Goal: Contribute content: Contribute content

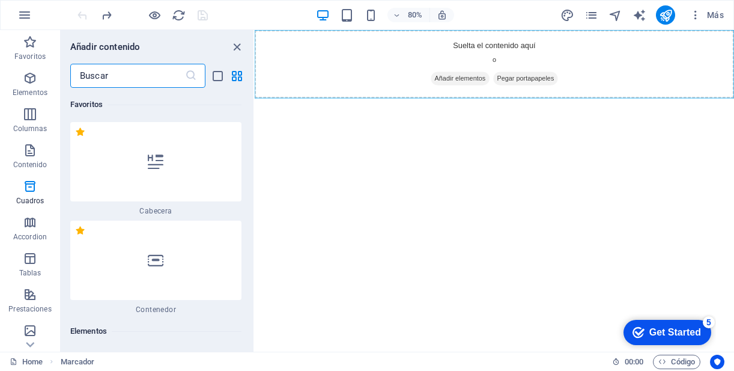
scroll to position [6518, 0]
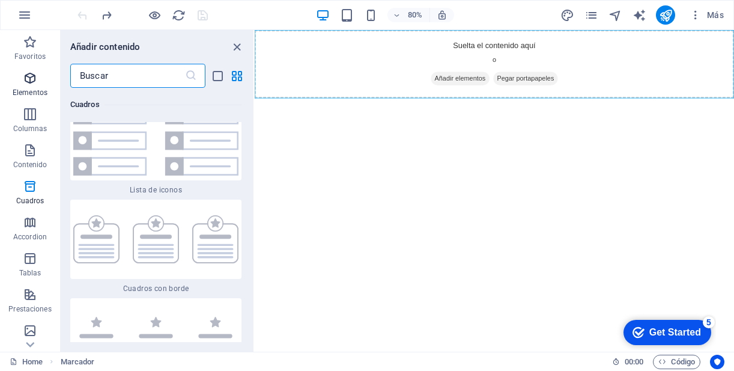
click at [29, 85] on icon "button" at bounding box center [30, 78] width 14 height 14
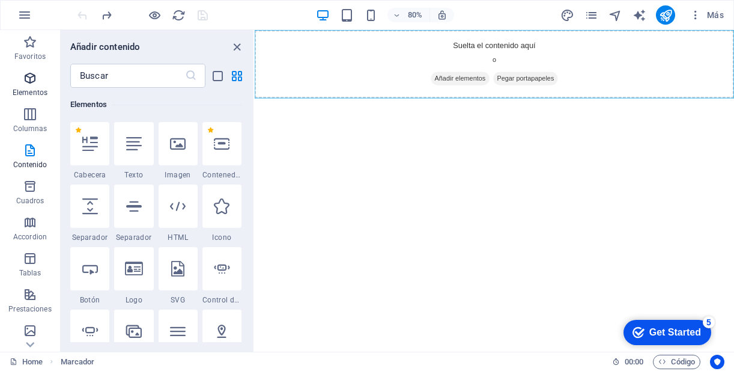
scroll to position [226, 0]
click at [170, 145] on icon at bounding box center [178, 144] width 16 height 16
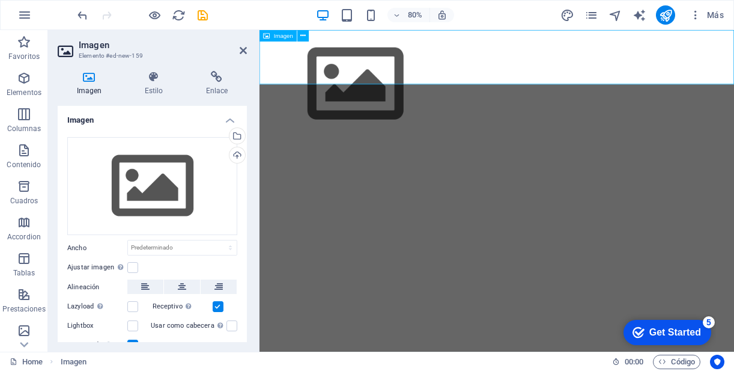
click at [330, 78] on figure at bounding box center [555, 97] width 593 height 135
click at [279, 37] on span "Imagen" at bounding box center [283, 36] width 19 height 6
click at [304, 37] on icon at bounding box center [302, 36] width 5 height 10
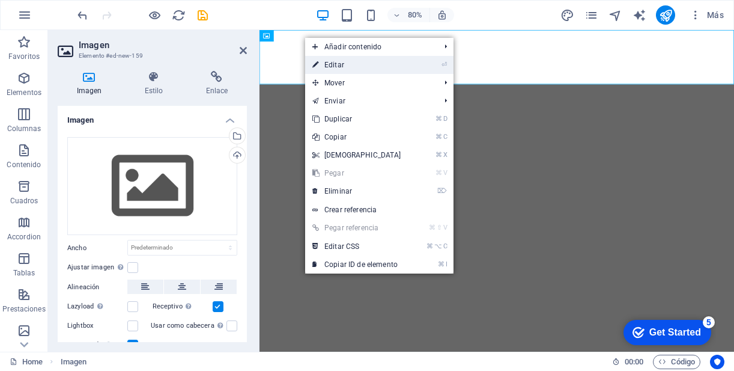
click at [335, 62] on link "⏎ Editar" at bounding box center [356, 65] width 103 height 18
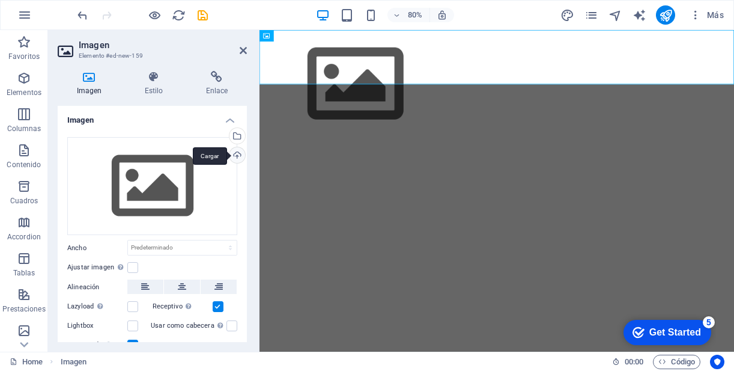
click at [237, 157] on div "Cargar" at bounding box center [236, 156] width 18 height 18
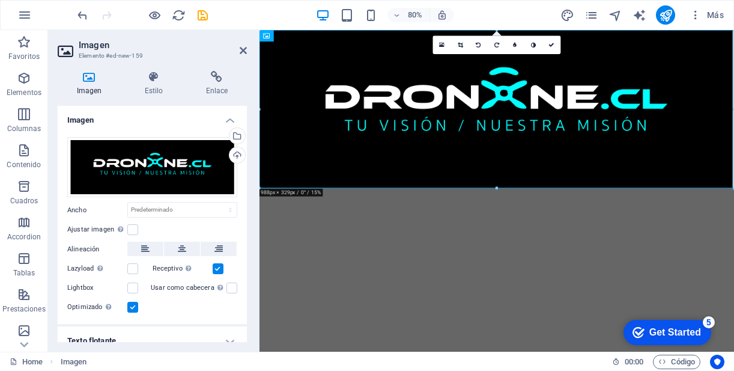
click at [424, 228] on html "Skip to main content" at bounding box center [555, 129] width 593 height 198
click at [133, 229] on label at bounding box center [132, 229] width 11 height 11
click at [0, 0] on input "Ajustar imagen Ajustar imagen automáticamente a un ancho y alto fijo" at bounding box center [0, 0] width 0 height 0
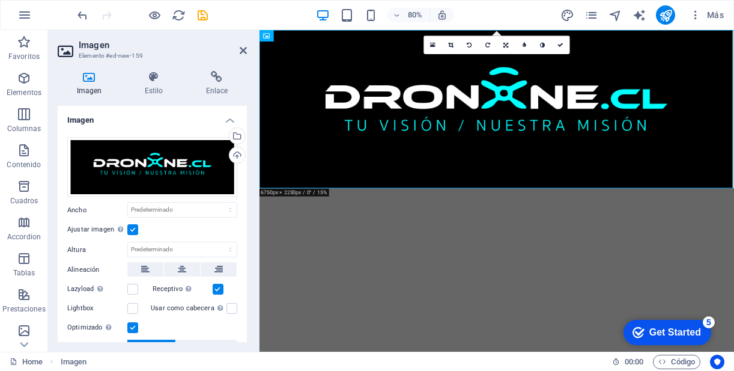
click at [133, 229] on label at bounding box center [132, 229] width 11 height 11
click at [0, 0] on input "Ajustar imagen Ajustar imagen automáticamente a un ancho y alto fijo" at bounding box center [0, 0] width 0 height 0
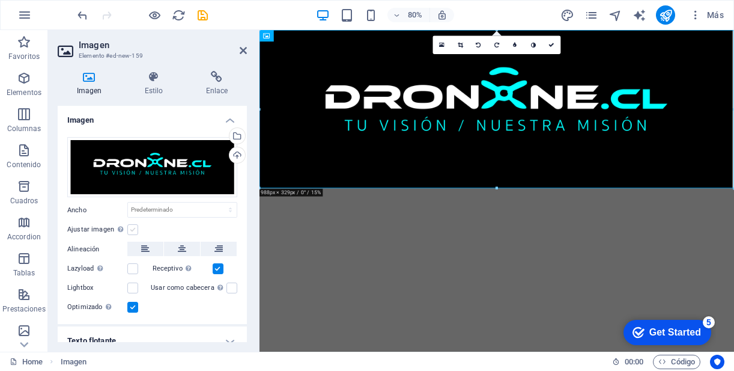
click at [133, 229] on label at bounding box center [132, 229] width 11 height 11
click at [0, 0] on input "Ajustar imagen Ajustar imagen automáticamente a un ancho y alto fijo" at bounding box center [0, 0] width 0 height 0
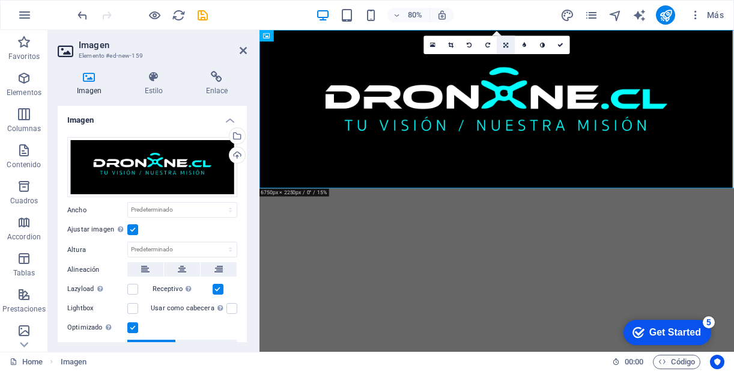
click at [506, 45] on icon at bounding box center [505, 45] width 5 height 6
click at [506, 79] on icon at bounding box center [506, 78] width 6 height 6
click at [567, 91] on figure at bounding box center [555, 129] width 593 height 198
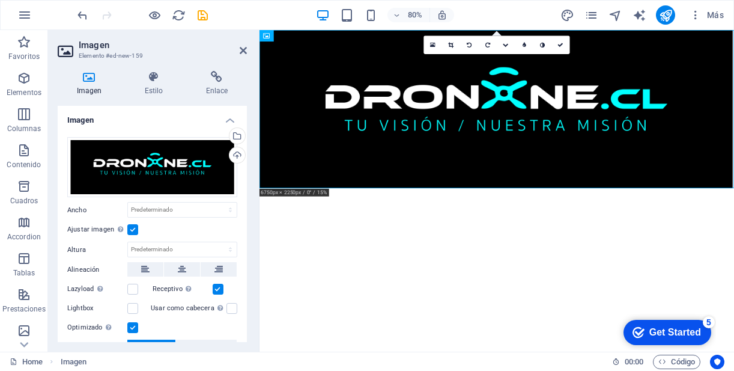
drag, startPoint x: 552, startPoint y: 146, endPoint x: 557, endPoint y: 243, distance: 96.8
click at [557, 228] on html "Skip to main content" at bounding box center [555, 129] width 593 height 198
click at [504, 46] on icon at bounding box center [506, 45] width 6 height 6
click at [504, 78] on icon at bounding box center [506, 78] width 6 height 6
click at [507, 44] on icon at bounding box center [506, 45] width 6 height 6
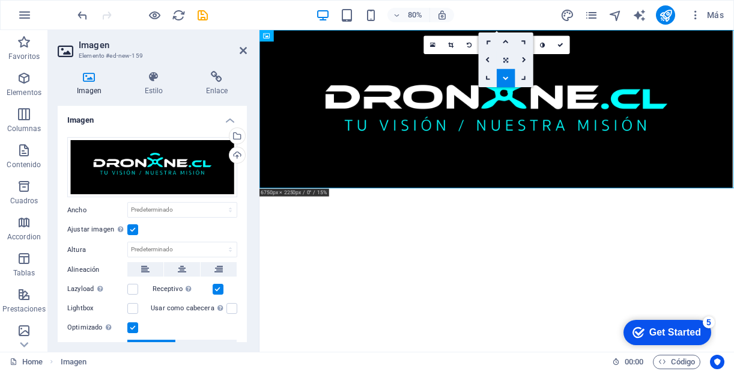
click at [506, 58] on icon at bounding box center [505, 60] width 5 height 6
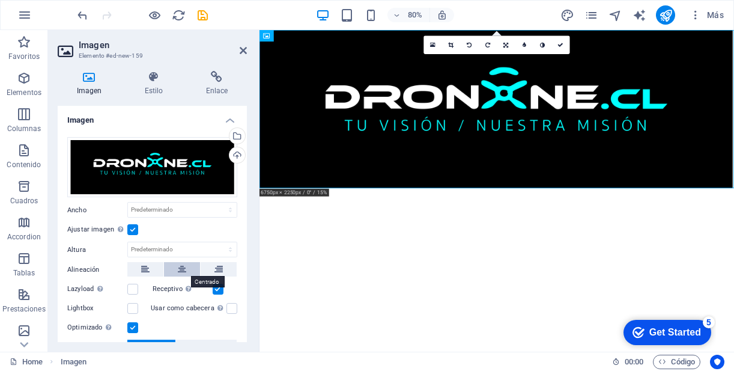
click at [178, 271] on icon at bounding box center [182, 269] width 8 height 14
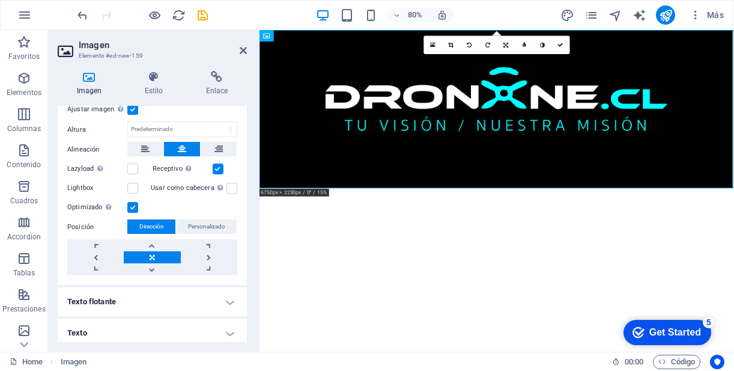
scroll to position [125, 0]
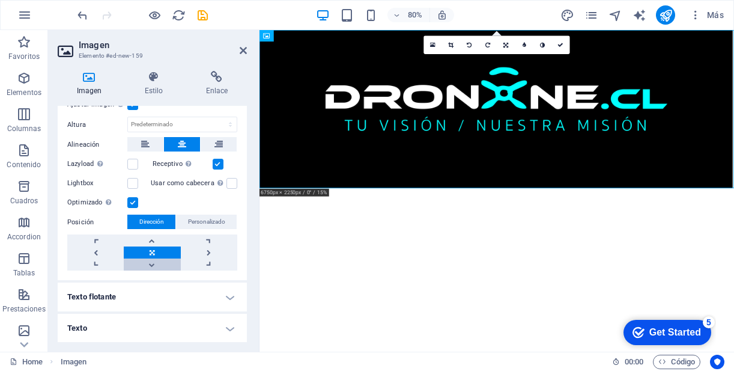
click at [151, 265] on link at bounding box center [152, 264] width 56 height 12
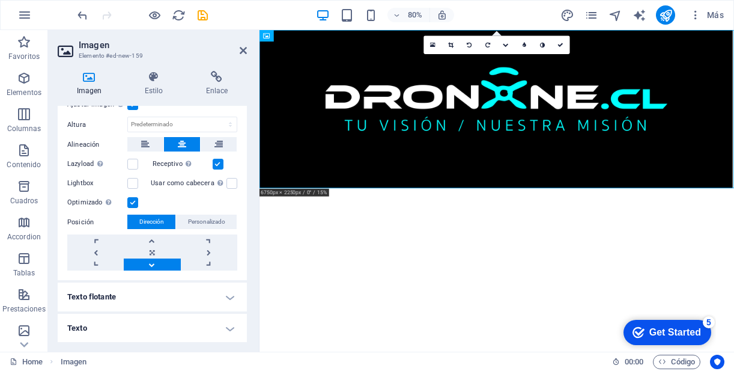
click at [151, 265] on link at bounding box center [152, 264] width 56 height 12
click at [173, 297] on h4 "Texto flotante" at bounding box center [152, 296] width 189 height 29
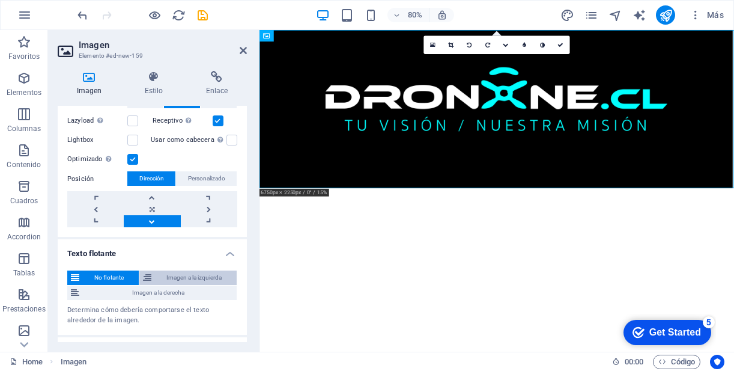
scroll to position [174, 0]
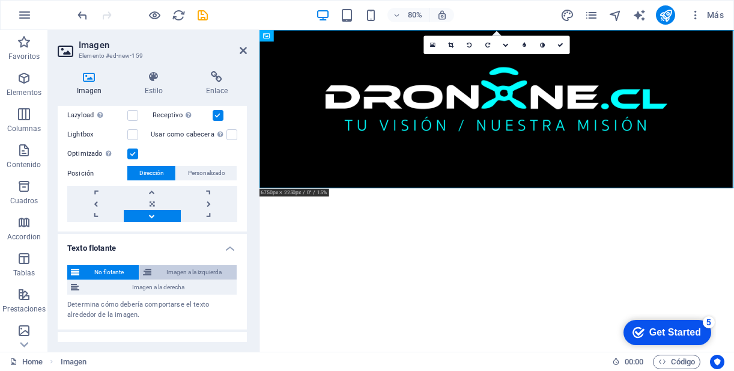
click at [166, 273] on span "Imagen a la izquierda" at bounding box center [194, 272] width 78 height 14
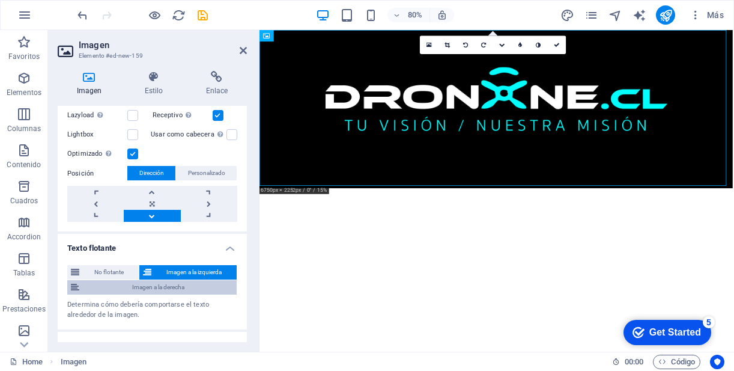
click at [164, 286] on span "Imagen a la derecha" at bounding box center [158, 287] width 150 height 14
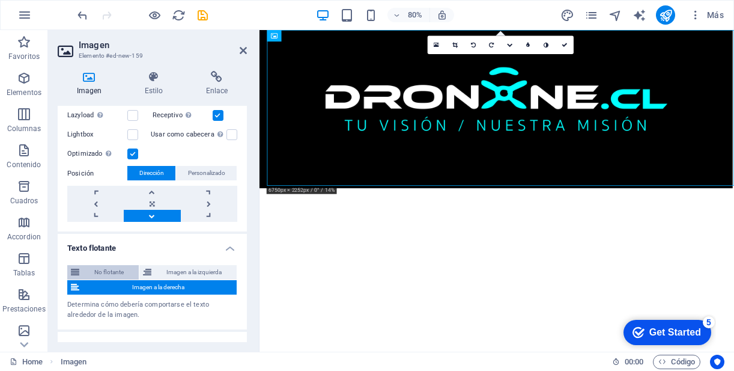
click at [113, 275] on span "No flotante" at bounding box center [109, 272] width 52 height 14
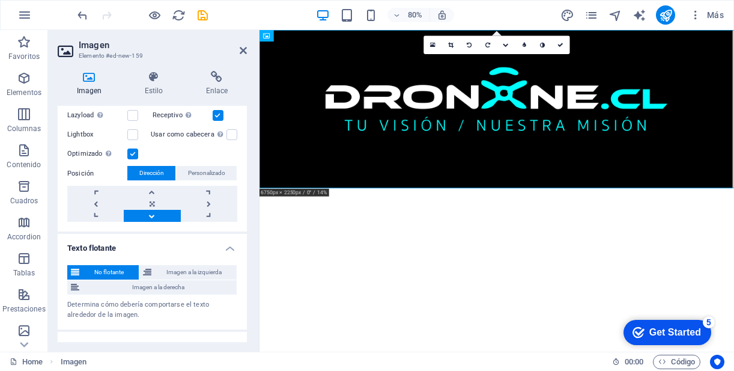
scroll to position [192, 0]
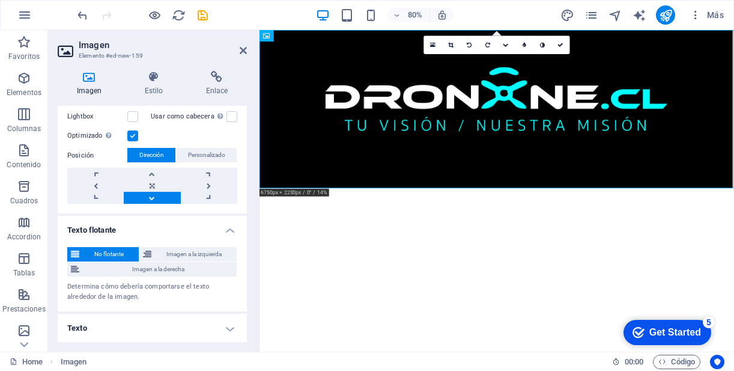
click at [133, 330] on h4 "Texto" at bounding box center [152, 327] width 189 height 29
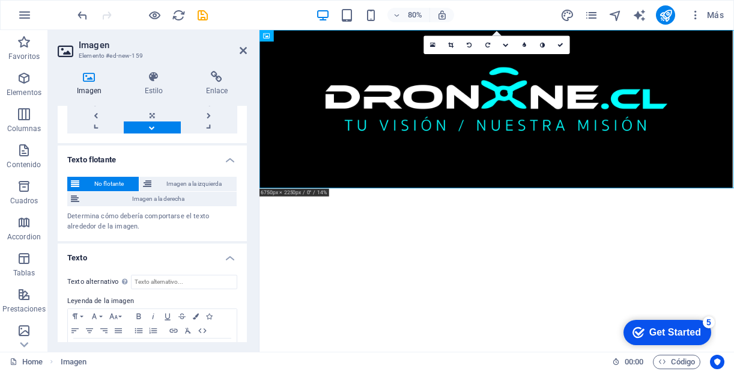
scroll to position [304, 0]
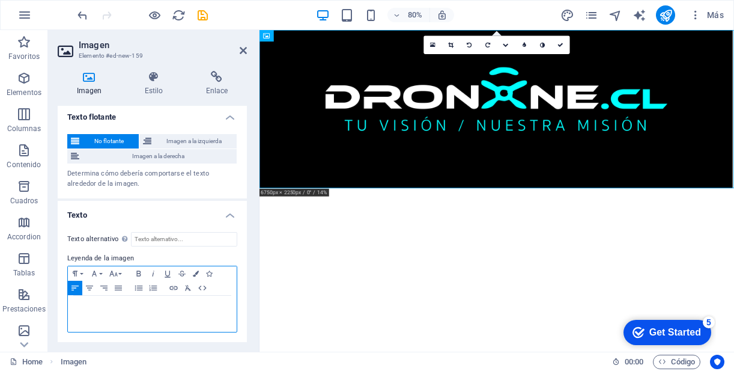
click at [130, 310] on p at bounding box center [152, 306] width 157 height 11
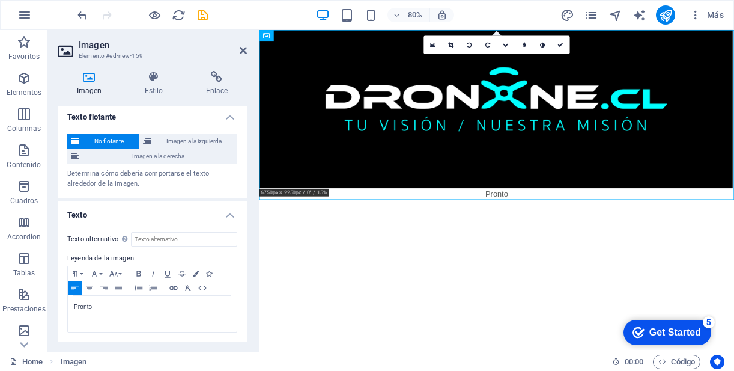
click at [359, 242] on html "Skip to main content Pronto" at bounding box center [555, 136] width 593 height 212
click at [132, 315] on div "Pronto" at bounding box center [152, 313] width 169 height 36
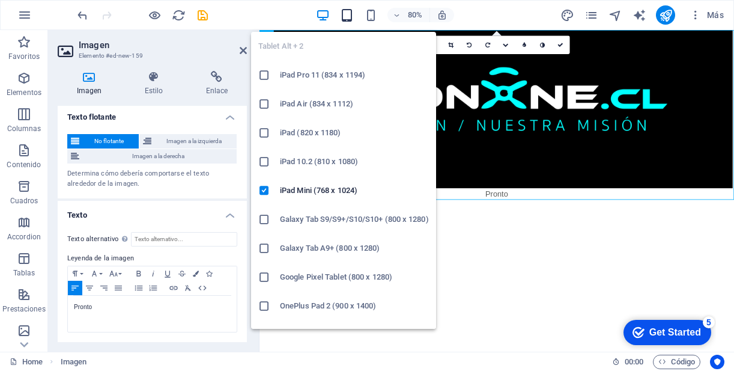
click at [348, 18] on icon "button" at bounding box center [347, 15] width 14 height 14
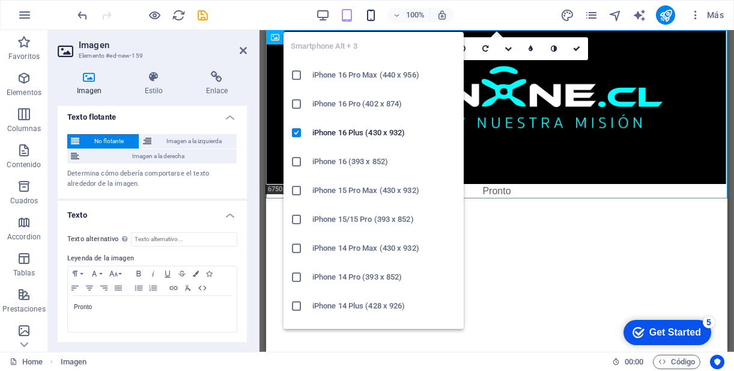
click at [372, 16] on icon "button" at bounding box center [371, 15] width 14 height 14
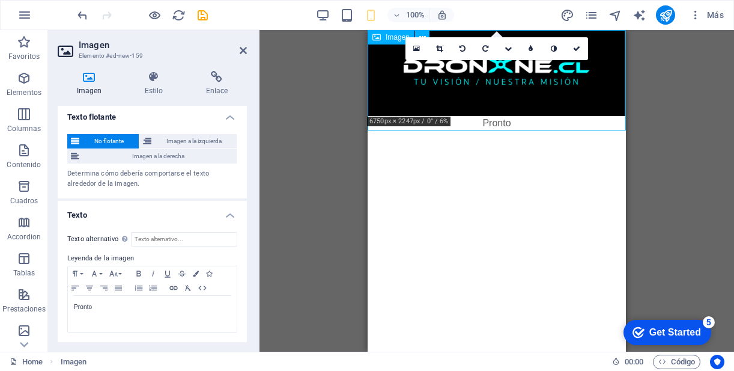
click at [586, 91] on figure "Pronto" at bounding box center [497, 80] width 258 height 100
click at [423, 32] on icon at bounding box center [422, 37] width 7 height 13
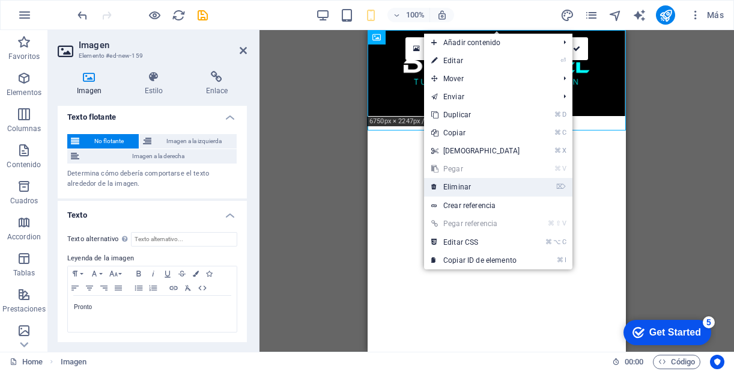
click at [467, 189] on link "⌦ Eliminar" at bounding box center [475, 187] width 103 height 18
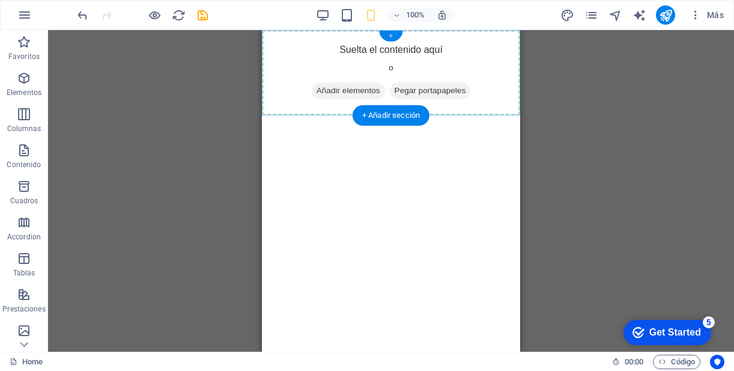
click at [390, 37] on div "+" at bounding box center [390, 36] width 23 height 11
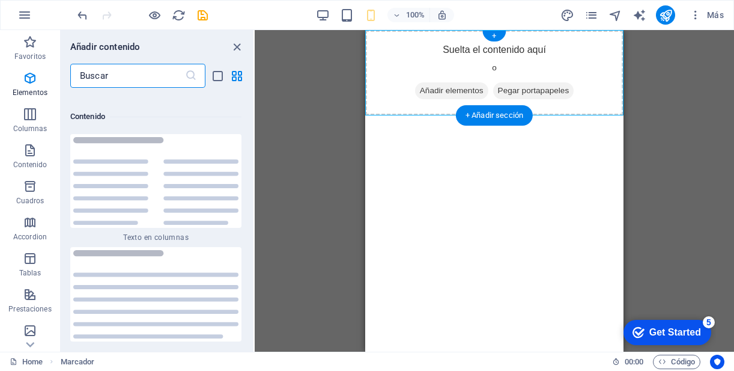
scroll to position [4073, 0]
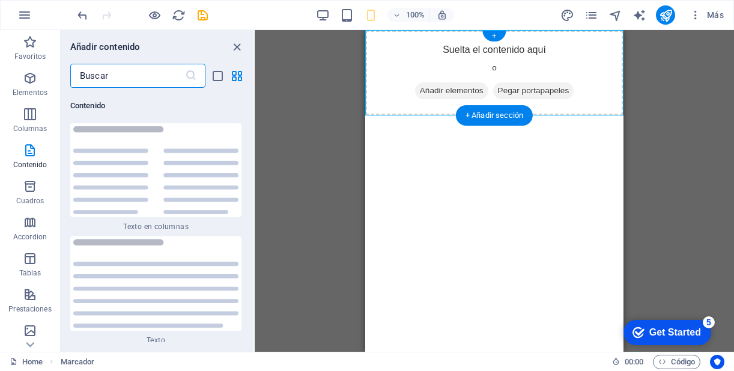
click at [460, 115] on div "+ Añadir sección" at bounding box center [494, 115] width 77 height 20
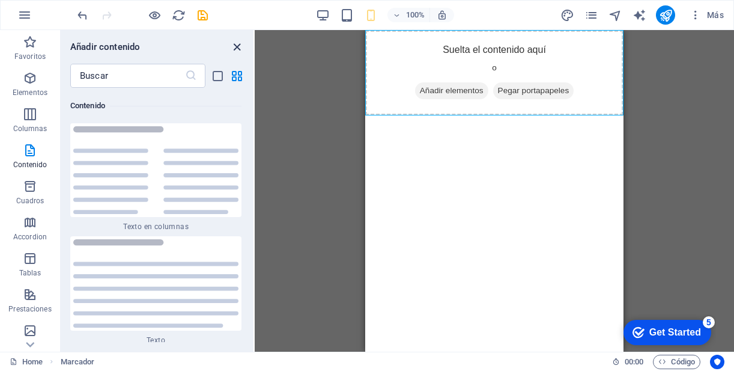
click at [238, 46] on icon "close panel" at bounding box center [237, 47] width 14 height 14
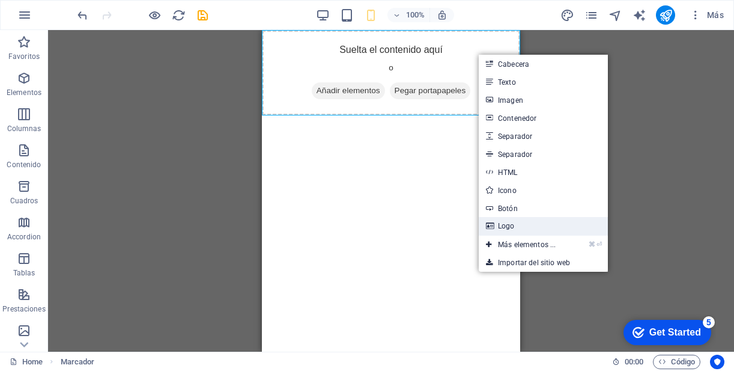
click at [527, 228] on link "Logo" at bounding box center [543, 226] width 129 height 18
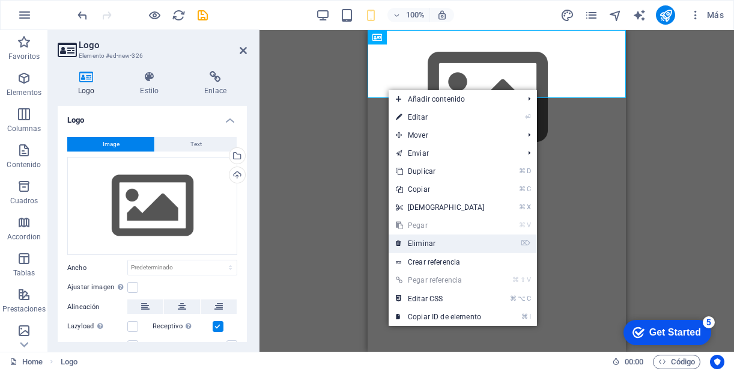
click at [423, 246] on link "⌦ Eliminar" at bounding box center [440, 243] width 103 height 18
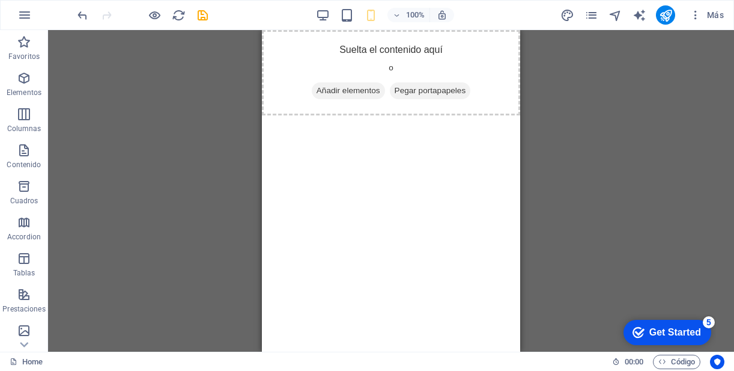
click at [348, 115] on html "Skip to main content Suelta el contenido aquí o Añadir elementos Pegar portapap…" at bounding box center [391, 72] width 258 height 85
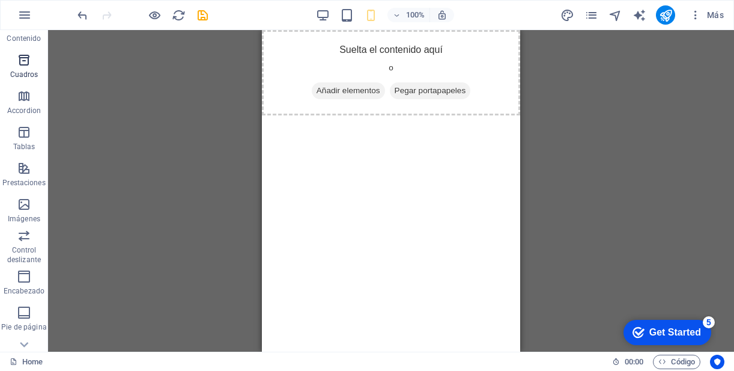
scroll to position [144, 0]
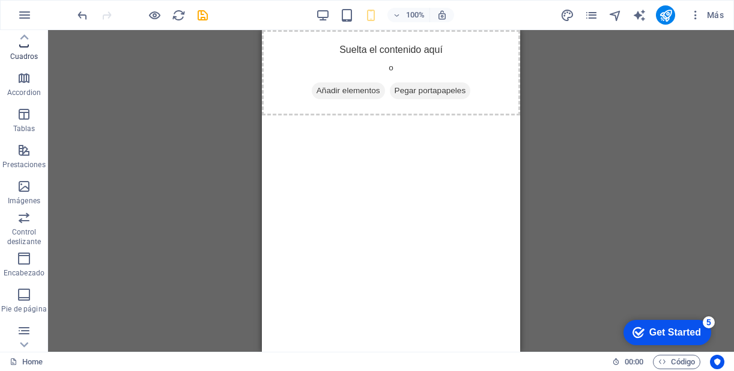
click at [27, 188] on icon "button" at bounding box center [24, 186] width 14 height 14
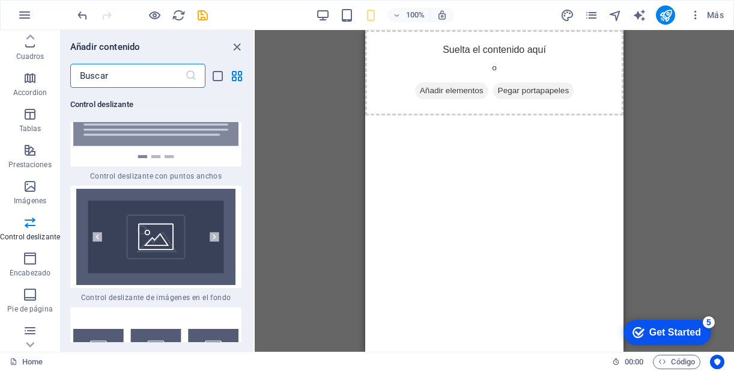
scroll to position [14086, 0]
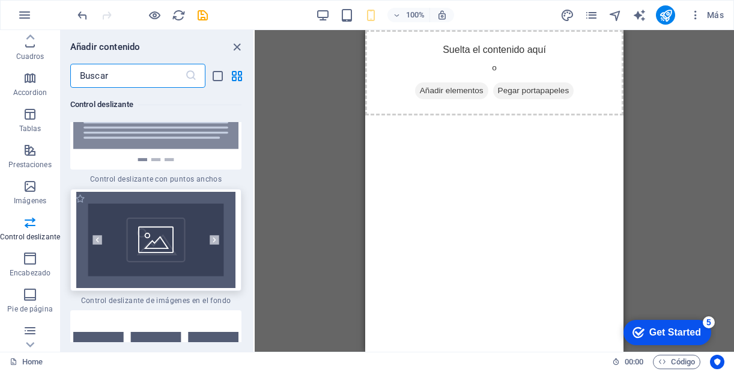
click at [166, 203] on img at bounding box center [155, 240] width 165 height 96
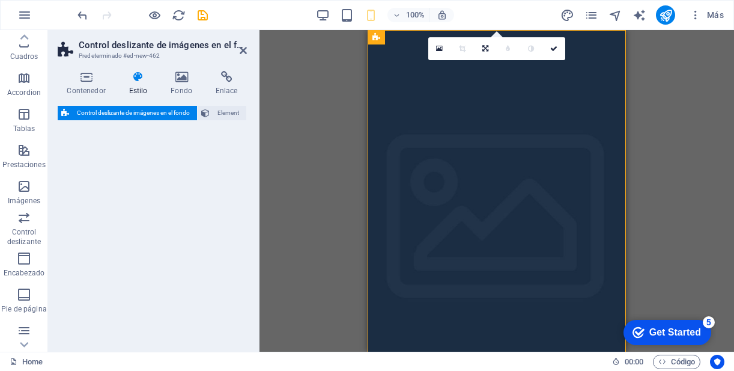
select select "rem"
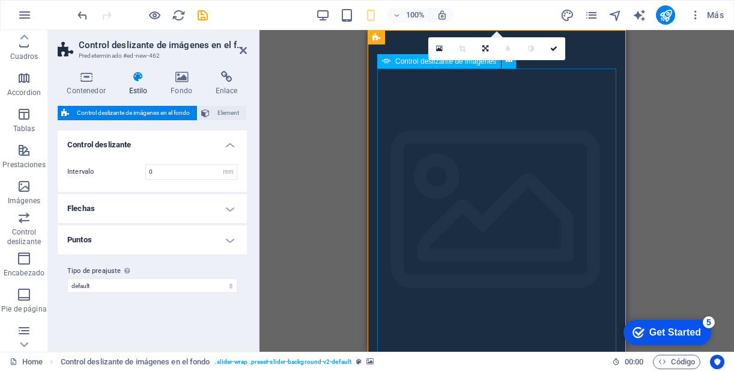
click at [384, 64] on icon at bounding box center [386, 61] width 8 height 14
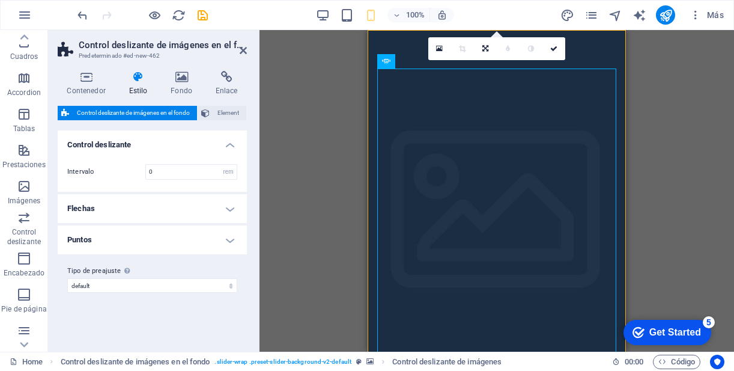
click at [509, 60] on div "0" at bounding box center [496, 48] width 137 height 23
click at [394, 60] on div "Control deslizante de imágenes" at bounding box center [439, 61] width 124 height 14
click at [213, 114] on button "Element" at bounding box center [222, 113] width 49 height 14
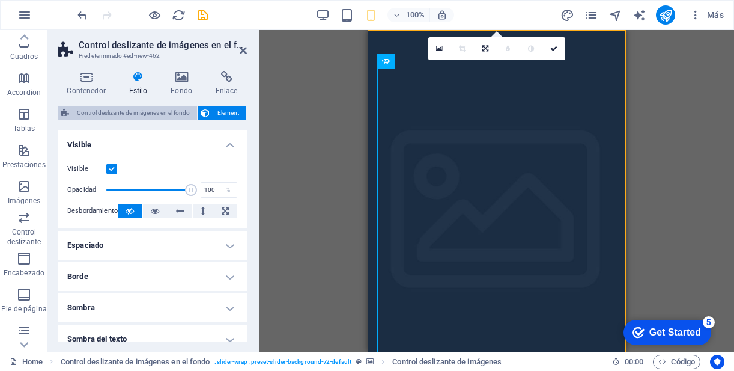
click at [177, 117] on span "Control deslizante de imágenes en el fondo" at bounding box center [133, 113] width 121 height 14
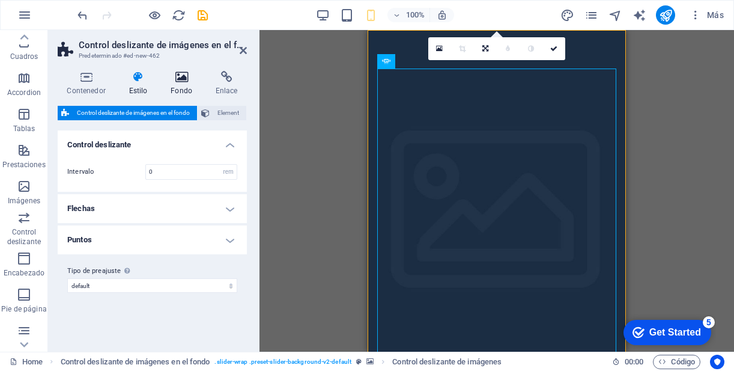
click at [183, 83] on h4 "Fondo" at bounding box center [184, 83] width 45 height 25
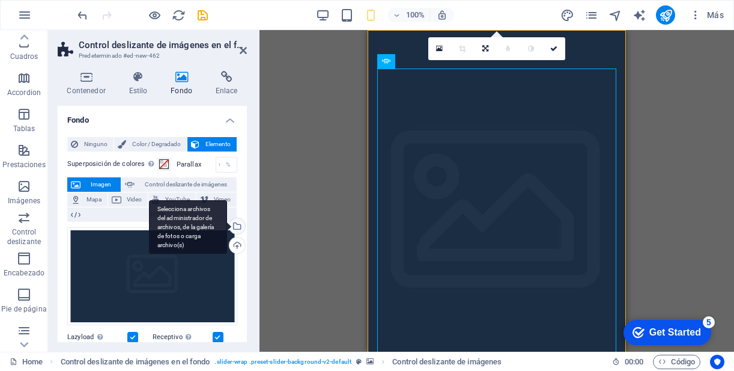
click at [235, 225] on div "Selecciona archivos del administrador de archivos, de la galería de fotos o car…" at bounding box center [236, 227] width 18 height 18
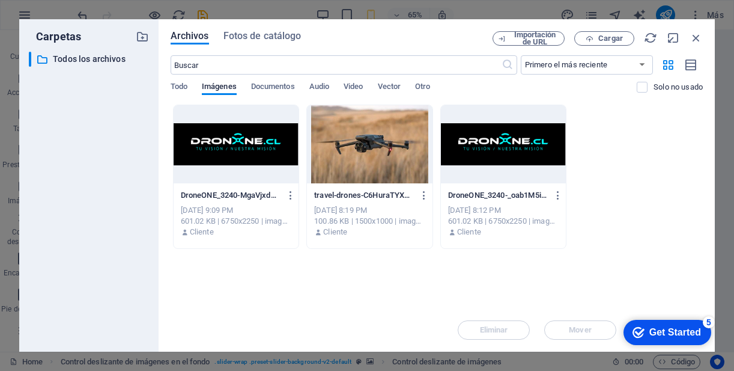
click at [478, 154] on div at bounding box center [504, 144] width 126 height 78
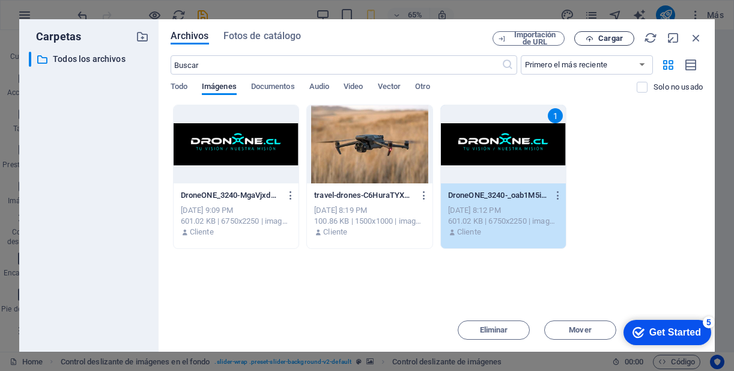
click at [611, 37] on span "Cargar" at bounding box center [610, 38] width 25 height 7
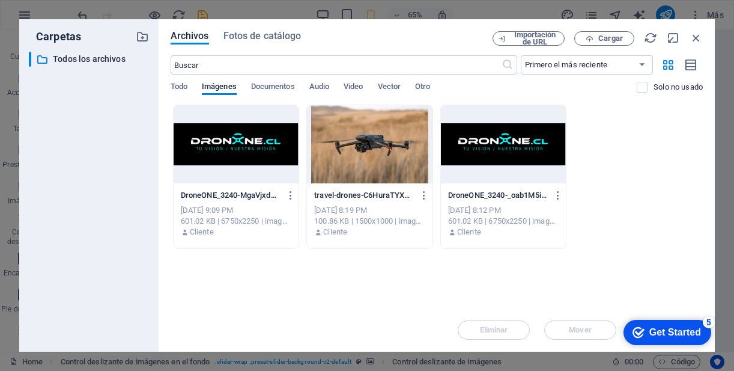
click at [504, 166] on div at bounding box center [504, 144] width 126 height 78
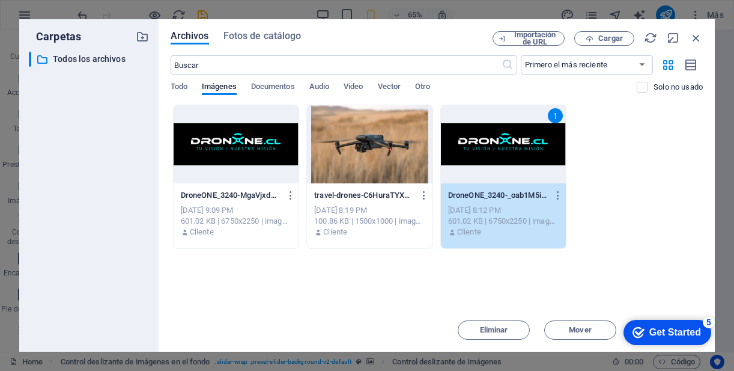
click at [504, 166] on div "1" at bounding box center [504, 144] width 126 height 78
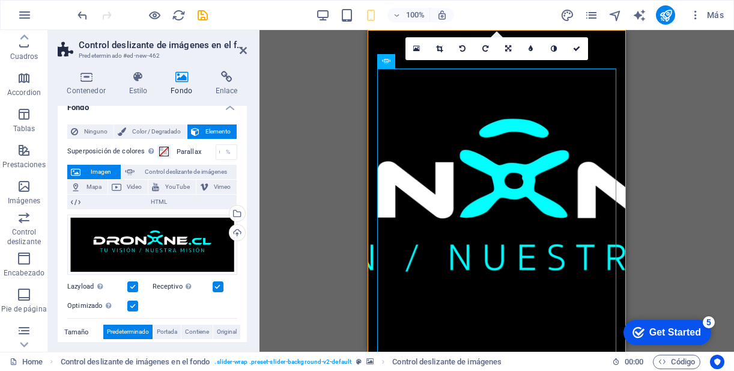
scroll to position [0, 0]
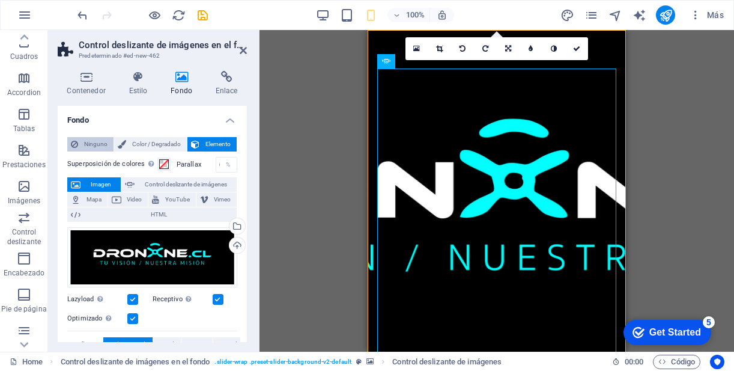
click at [97, 146] on span "Ninguno" at bounding box center [96, 144] width 28 height 14
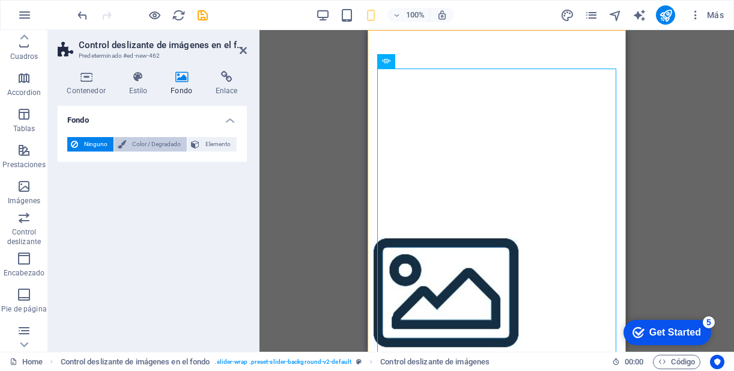
click at [143, 140] on span "Color / Degradado" at bounding box center [156, 144] width 53 height 14
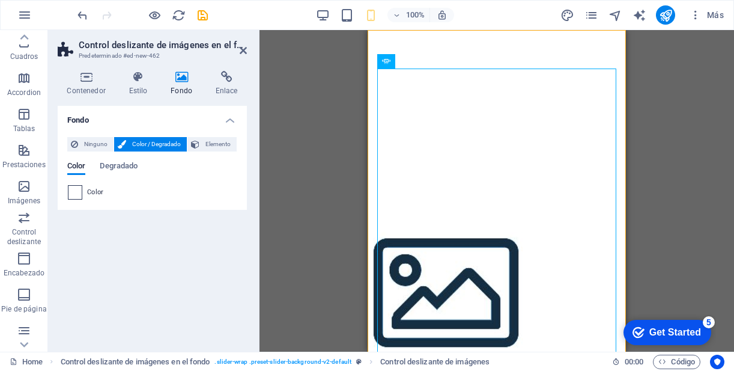
click at [78, 195] on span at bounding box center [74, 192] width 13 height 13
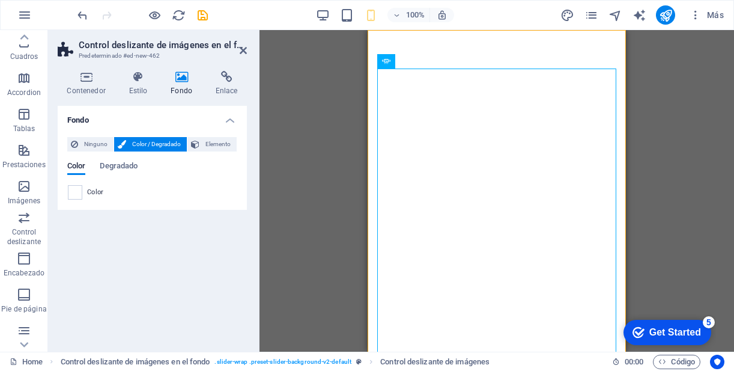
click at [92, 193] on span "Color" at bounding box center [95, 192] width 17 height 10
click at [79, 191] on span at bounding box center [74, 192] width 13 height 13
click at [77, 193] on span at bounding box center [74, 192] width 13 height 13
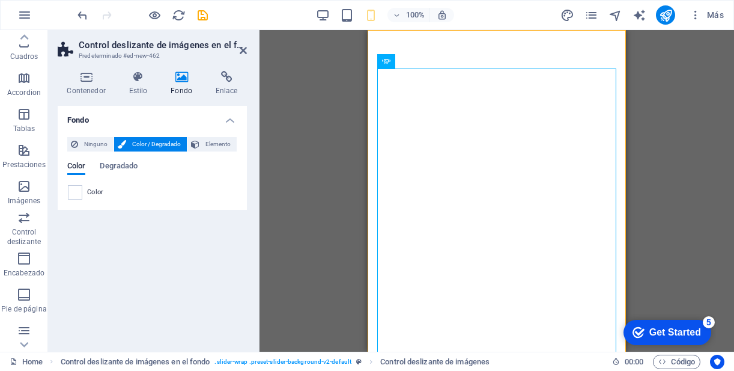
click at [94, 192] on span "Color" at bounding box center [95, 192] width 17 height 10
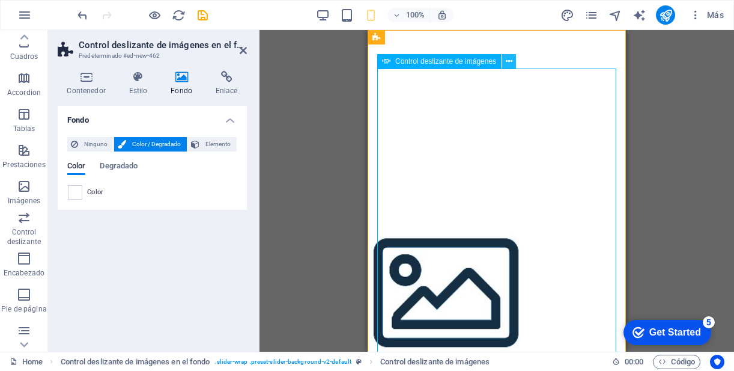
click at [509, 65] on icon at bounding box center [509, 61] width 7 height 13
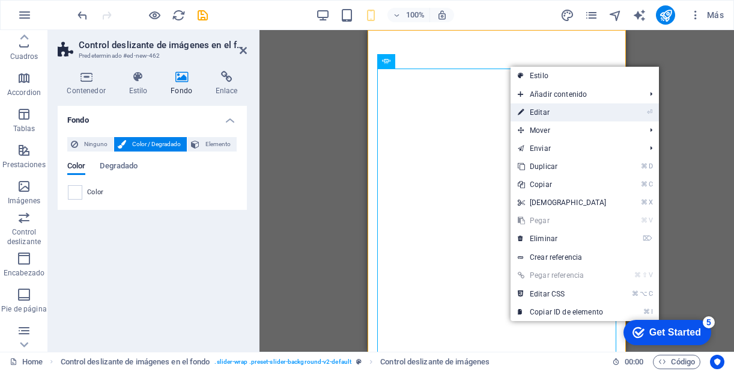
click at [583, 115] on link "⏎ Editar" at bounding box center [561, 112] width 103 height 18
select select "px"
select select "ms"
select select "s"
select select "progressive"
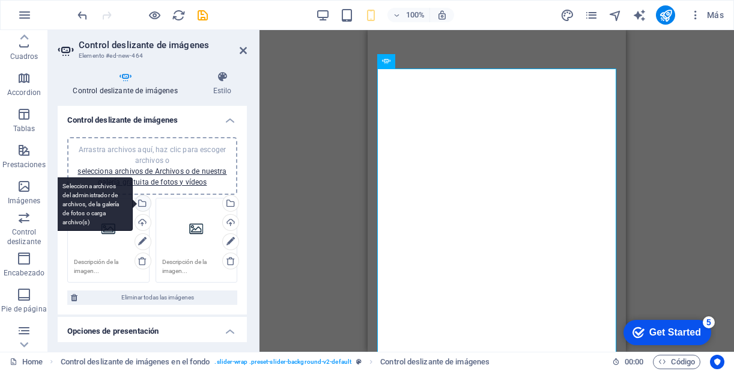
click at [145, 204] on div "Selecciona archivos del administrador de archivos, de la galería de fotos o car…" at bounding box center [142, 204] width 18 height 18
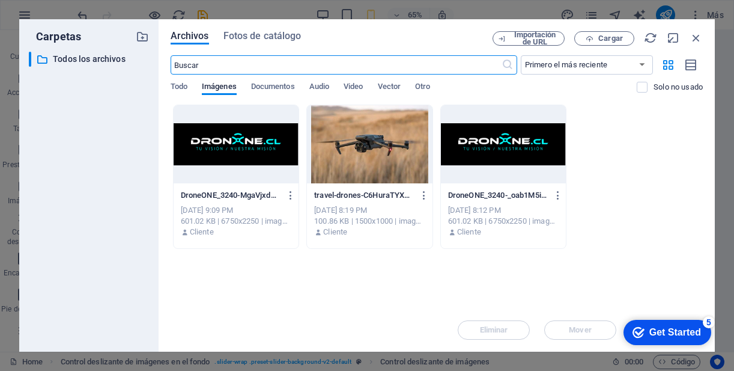
click at [468, 154] on div at bounding box center [504, 144] width 126 height 78
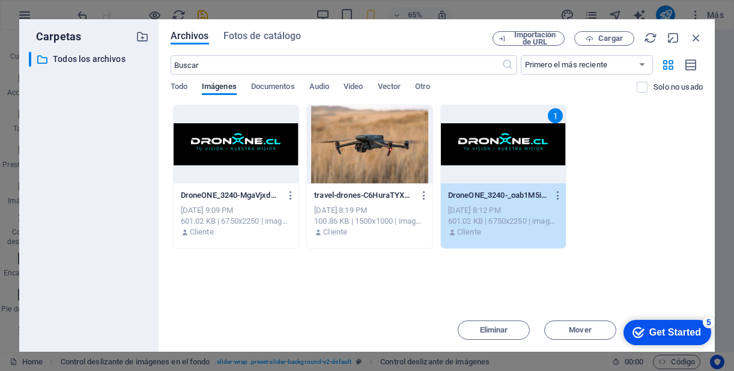
click at [468, 154] on div "1" at bounding box center [504, 144] width 126 height 78
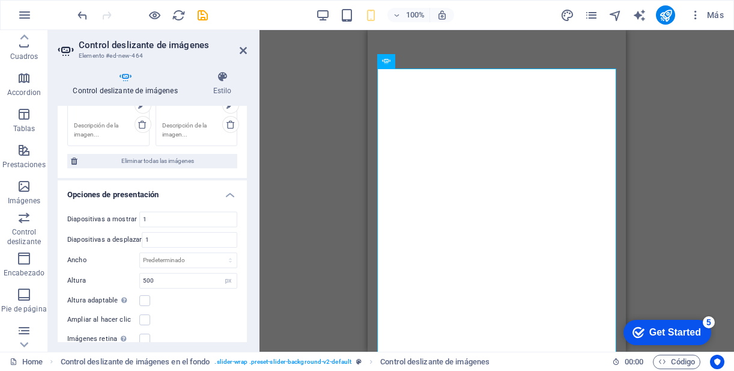
scroll to position [138, 0]
click at [151, 239] on input "1" at bounding box center [189, 238] width 94 height 14
type input "1"
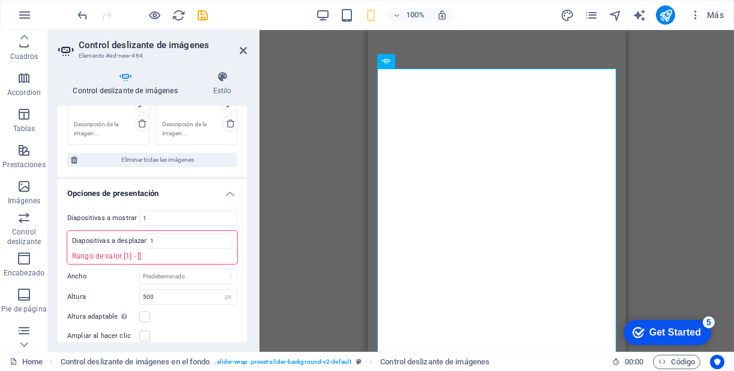
click at [169, 311] on div "Diapositivas a mostrar 1 Diapositivas a desplazar 1 Rango de valor [1] - [] Anc…" at bounding box center [152, 326] width 189 height 250
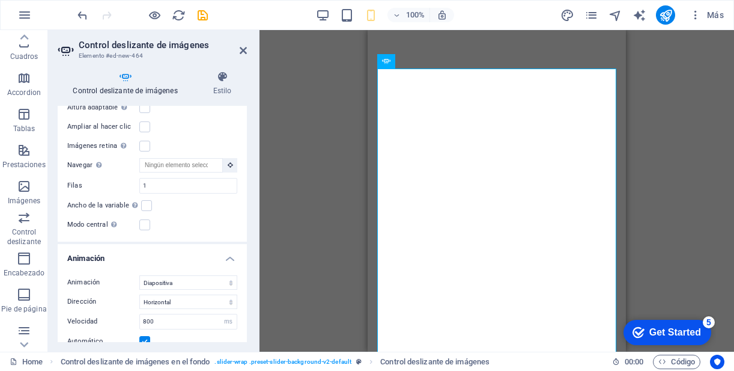
scroll to position [344, 0]
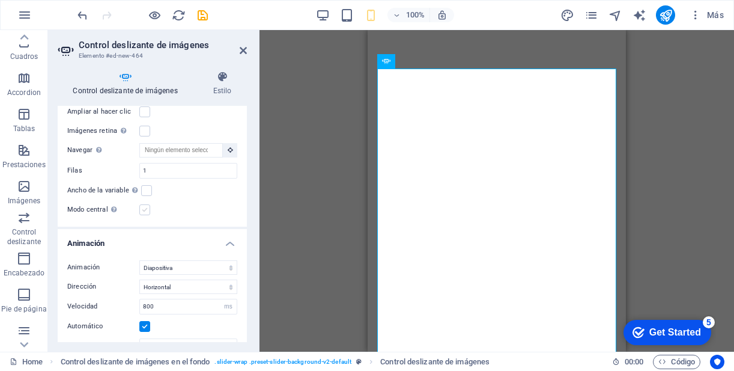
click at [148, 206] on label at bounding box center [144, 209] width 11 height 11
click at [0, 0] on input "Modo central Permite la visualización centralizada con diapositiva anterior/sig…" at bounding box center [0, 0] width 0 height 0
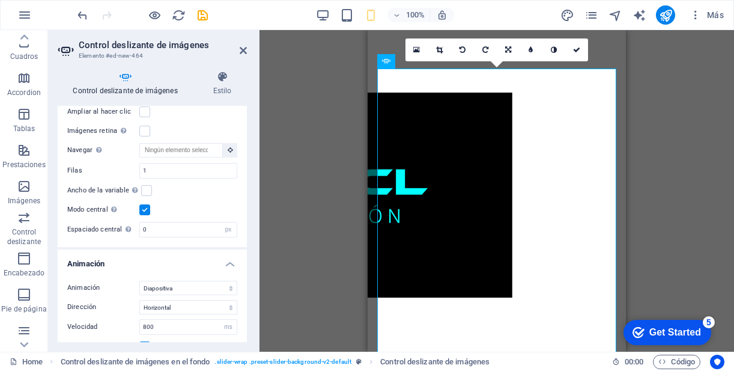
click at [148, 206] on label at bounding box center [144, 209] width 11 height 11
click at [0, 0] on input "Modo central Permite la visualización centralizada con diapositiva anterior/sig…" at bounding box center [0, 0] width 0 height 0
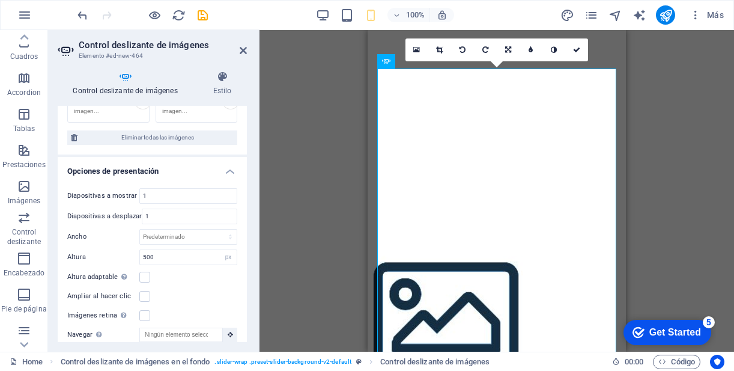
scroll to position [161, 0]
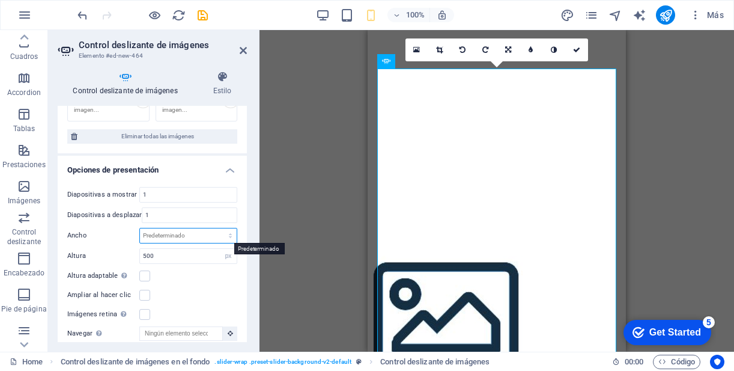
click at [171, 239] on select "Predeterminado px % rem em vw vh" at bounding box center [188, 235] width 97 height 14
click at [164, 257] on input "500" at bounding box center [188, 256] width 97 height 14
type input "5"
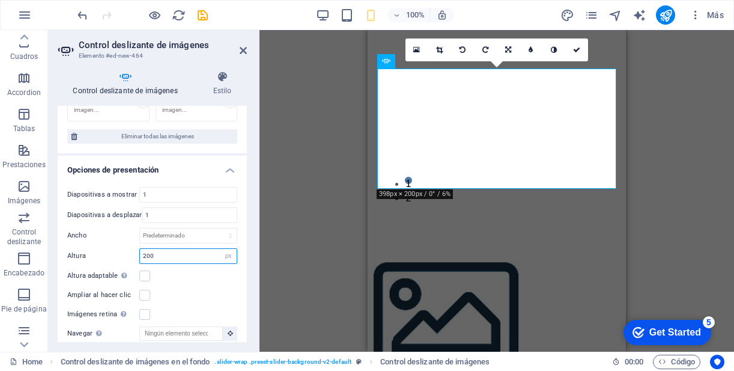
click at [192, 258] on input "200" at bounding box center [188, 256] width 97 height 14
type input "2"
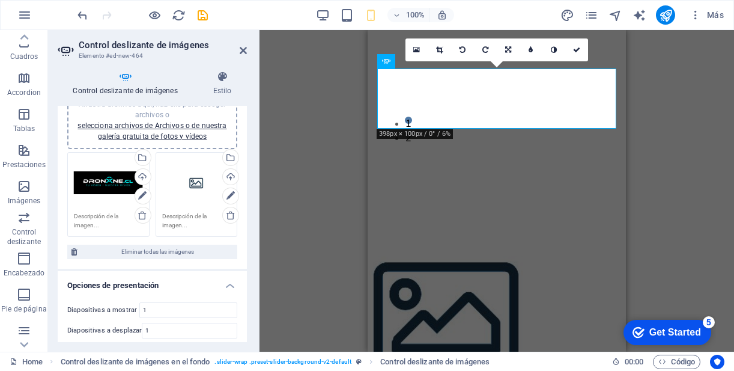
scroll to position [0, 0]
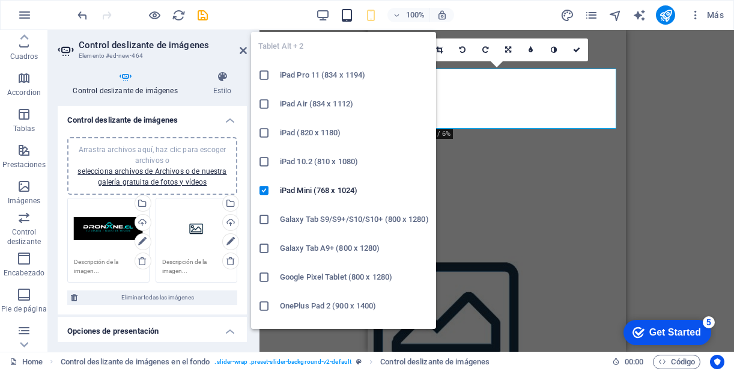
click at [341, 16] on icon "button" at bounding box center [347, 15] width 14 height 14
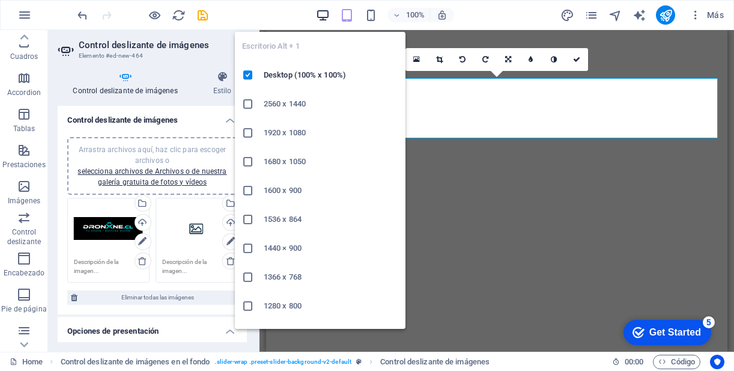
click at [322, 16] on icon "button" at bounding box center [323, 15] width 14 height 14
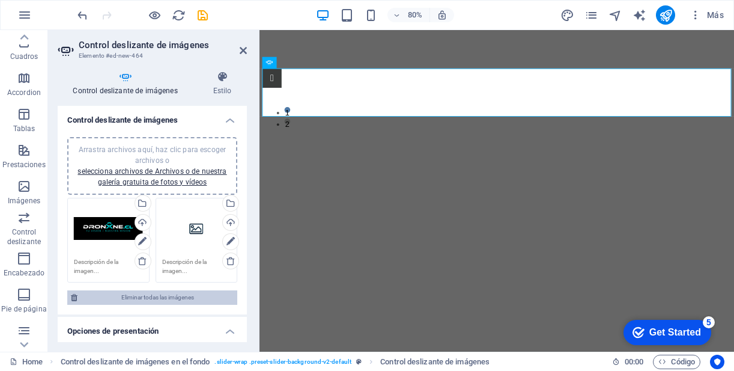
click at [159, 301] on span "Eliminar todas las imágenes" at bounding box center [157, 297] width 153 height 14
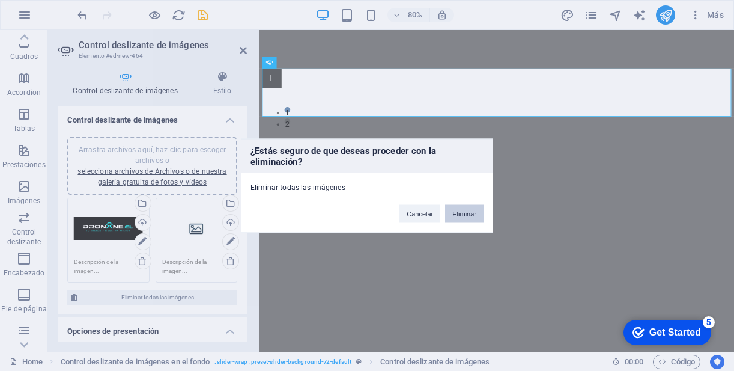
click at [471, 214] on button "Eliminar" at bounding box center [464, 213] width 38 height 18
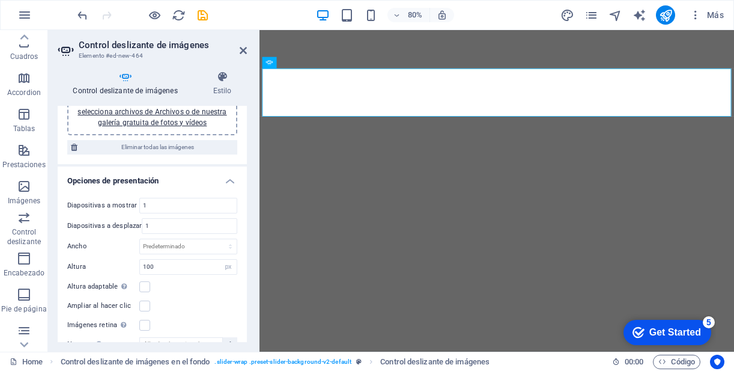
scroll to position [62, 0]
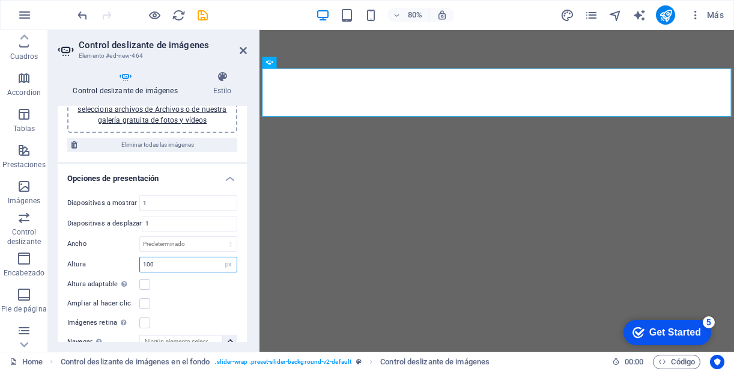
click at [162, 265] on input "100" at bounding box center [188, 264] width 97 height 14
type input "1"
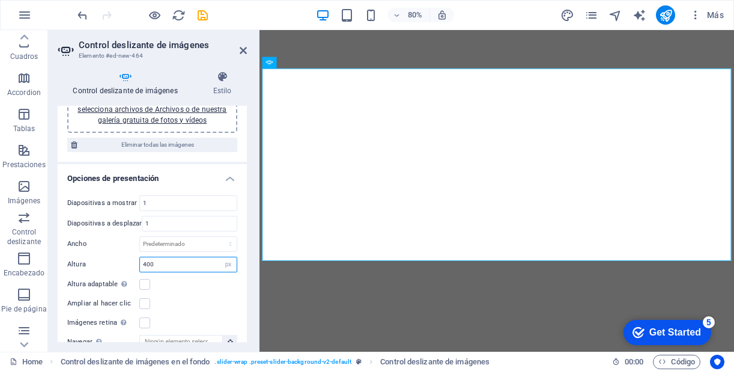
click at [162, 263] on input "400" at bounding box center [188, 264] width 97 height 14
type input "4"
type input "600"
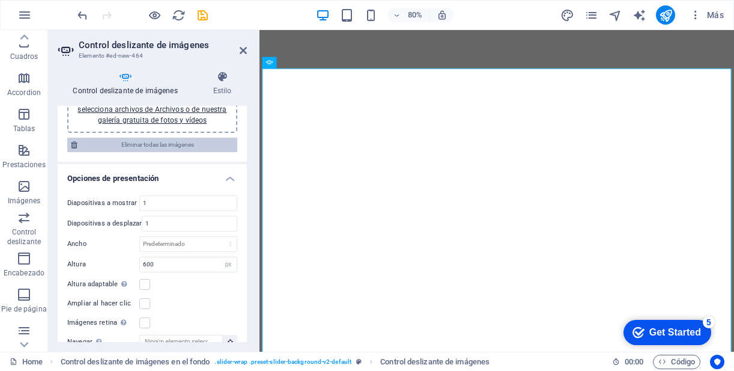
scroll to position [0, 0]
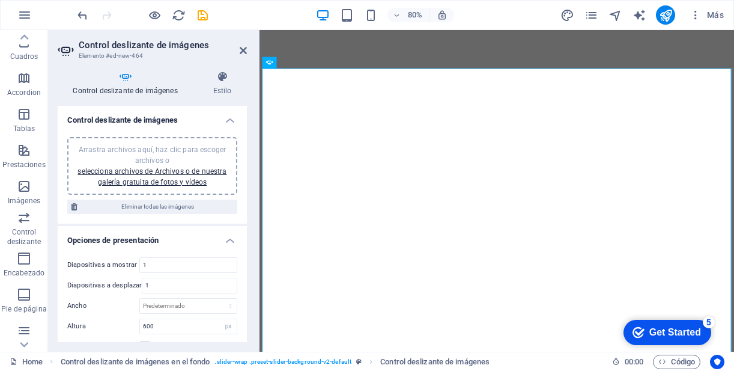
click at [123, 176] on div "Arrastra archivos aquí, haz clic para escoger archivos o selecciona archivos de…" at bounding box center [152, 165] width 156 height 43
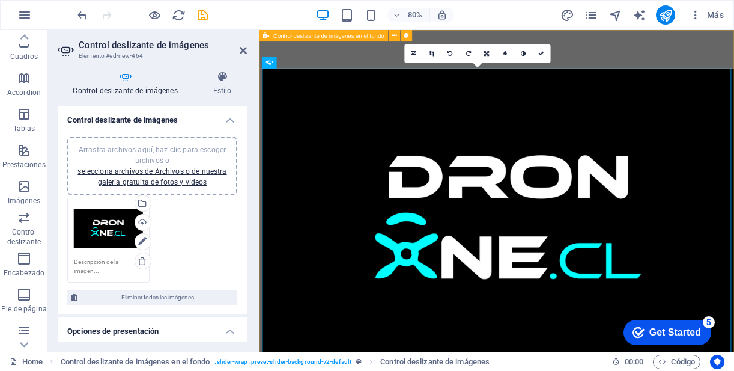
click at [688, 56] on div at bounding box center [555, 258] width 593 height 456
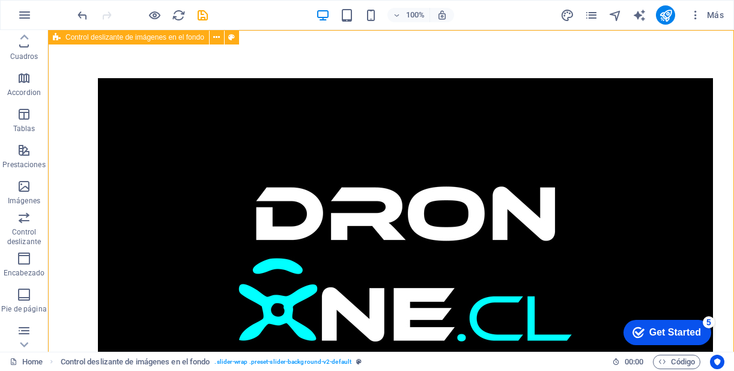
click at [549, 56] on div at bounding box center [391, 258] width 686 height 456
click at [216, 37] on icon at bounding box center [216, 37] width 7 height 13
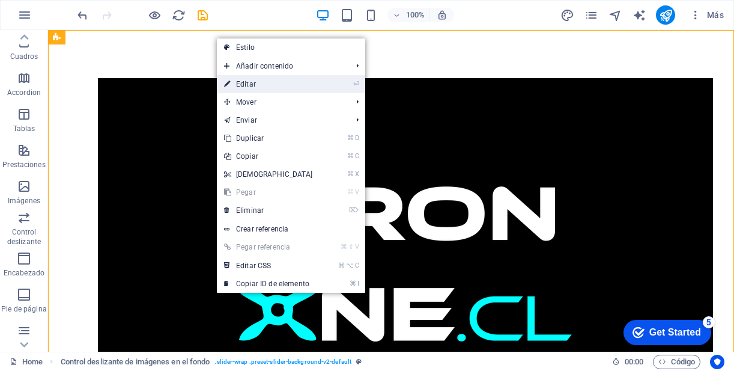
click at [250, 81] on link "⏎ Editar" at bounding box center [268, 84] width 103 height 18
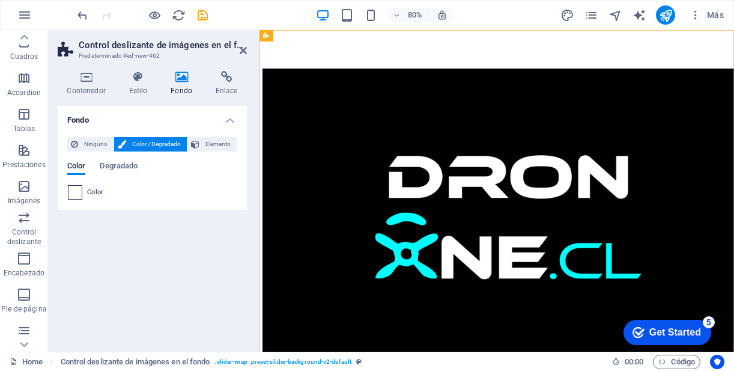
click at [76, 198] on span at bounding box center [74, 192] width 13 height 13
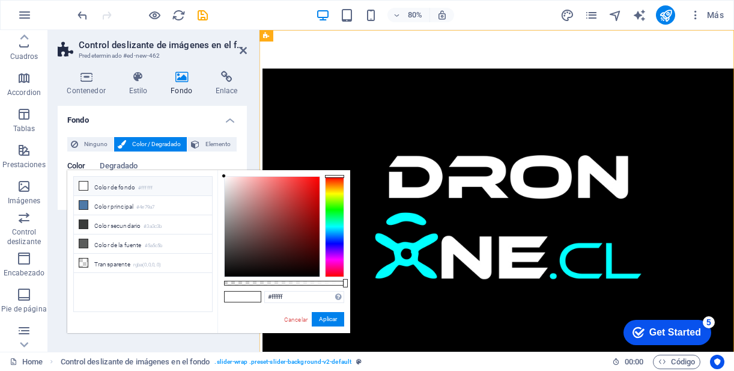
click at [117, 190] on li "Color de fondo #ffffff" at bounding box center [143, 186] width 138 height 19
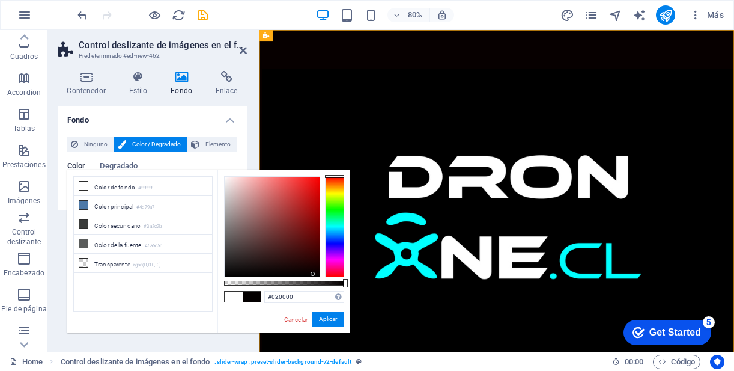
type input "#010000"
click at [313, 275] on div at bounding box center [272, 227] width 95 height 100
click at [327, 317] on button "Aplicar" at bounding box center [328, 319] width 32 height 14
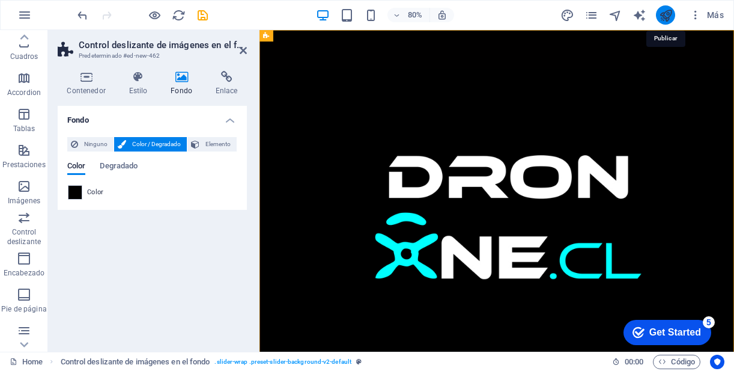
click at [663, 19] on icon "publish" at bounding box center [666, 15] width 14 height 14
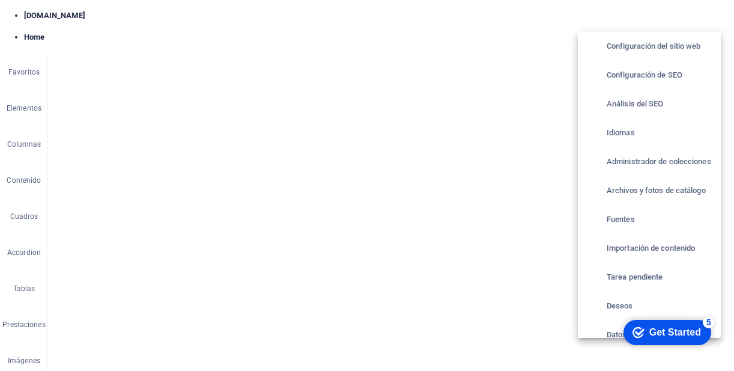
scroll to position [11, 0]
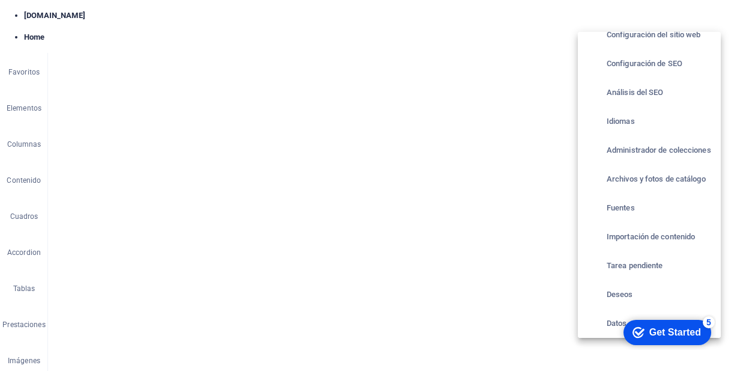
click at [163, 163] on div at bounding box center [367, 185] width 734 height 371
